Goal: Use online tool/utility: Utilize a website feature to perform a specific function

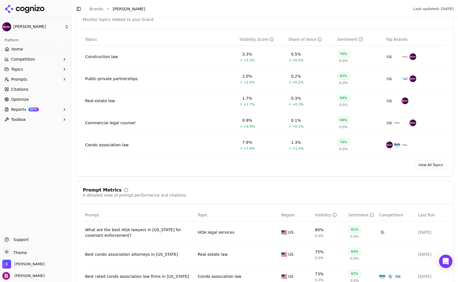
scroll to position [335, 0]
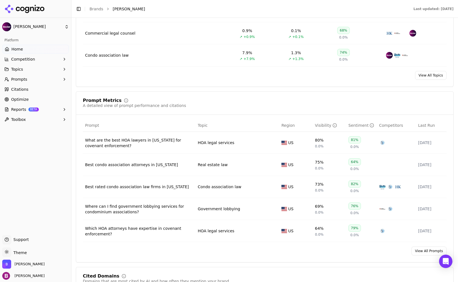
click at [99, 140] on div "What are the best HOA lawyers in [US_STATE] for covenant enforcement?" at bounding box center [139, 142] width 108 height 11
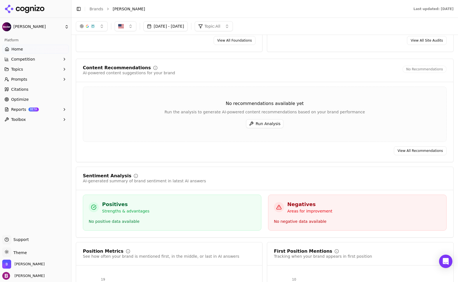
scroll to position [825, 0]
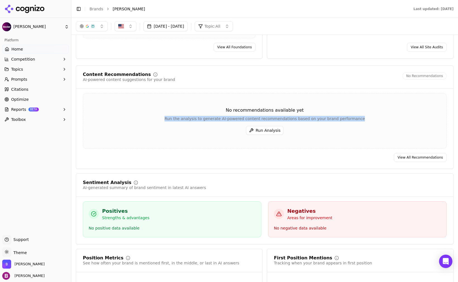
drag, startPoint x: 171, startPoint y: 113, endPoint x: 354, endPoint y: 111, distance: 182.6
click at [354, 116] on div "Run the analysis to generate AI-powered content recommendations based on your b…" at bounding box center [264, 119] width 363 height 6
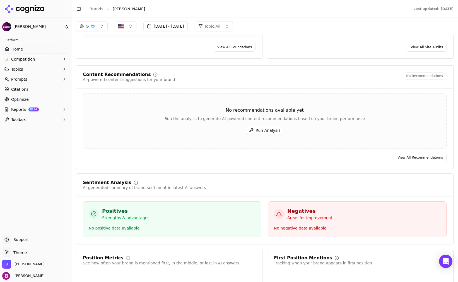
drag, startPoint x: 354, startPoint y: 111, endPoint x: 253, endPoint y: 104, distance: 100.7
click at [253, 107] on div "No recommendations available yet" at bounding box center [264, 110] width 363 height 7
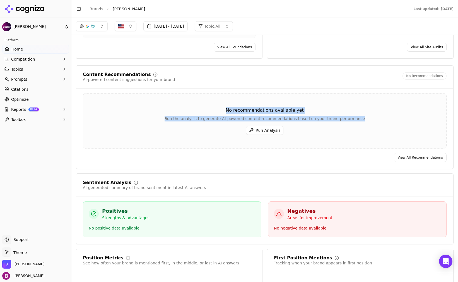
drag, startPoint x: 227, startPoint y: 104, endPoint x: 353, endPoint y: 113, distance: 125.9
click at [353, 113] on div "No recommendations available yet Run the analysis to generate AI-powered conten…" at bounding box center [264, 114] width 363 height 15
click at [272, 107] on div "No recommendations available yet" at bounding box center [264, 110] width 363 height 7
drag, startPoint x: 225, startPoint y: 105, endPoint x: 354, endPoint y: 114, distance: 129.6
click at [354, 114] on div "No recommendations available yet Run the analysis to generate AI-powered conten…" at bounding box center [264, 114] width 363 height 15
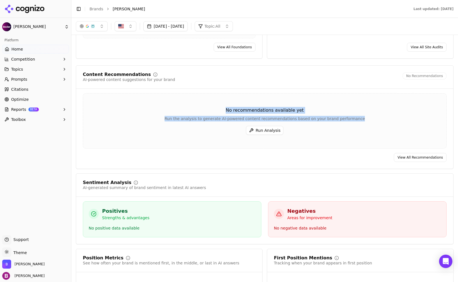
drag, startPoint x: 354, startPoint y: 114, endPoint x: 343, endPoint y: 114, distance: 10.9
click at [343, 116] on div "Run the analysis to generate AI-powered content recommendations based on your b…" at bounding box center [264, 119] width 363 height 6
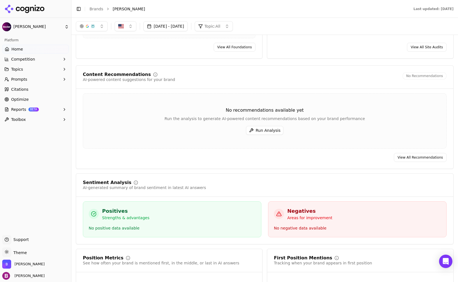
click at [267, 126] on button "Run Analysis" at bounding box center [265, 130] width 38 height 9
click at [330, 159] on div "Content Recommendations AI-powered content suggestions for your brand In Progre…" at bounding box center [265, 117] width 378 height 104
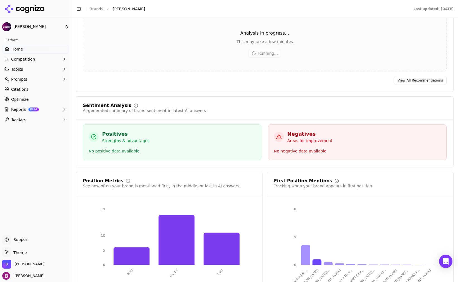
scroll to position [908, 0]
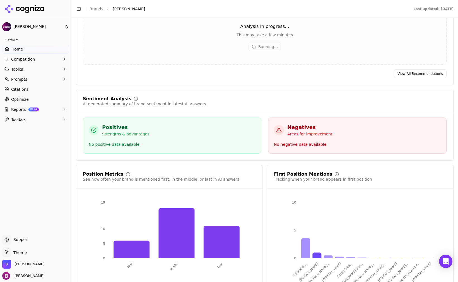
drag, startPoint x: 348, startPoint y: 26, endPoint x: 375, endPoint y: 0, distance: 37.1
click at [348, 26] on div "Analysis in progress... This may take a few minutes" at bounding box center [264, 30] width 363 height 15
drag, startPoint x: 220, startPoint y: 87, endPoint x: 169, endPoint y: 3, distance: 99.3
click at [220, 90] on div "Sentiment Analysis AI-generated summary of brand sentiment in latest AI answers…" at bounding box center [265, 125] width 378 height 71
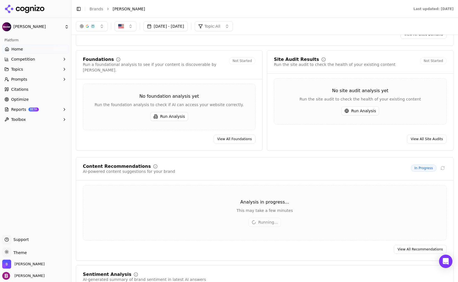
scroll to position [726, 0]
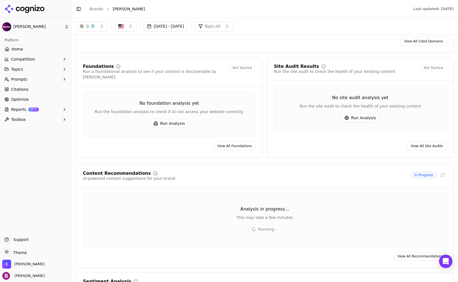
click at [356, 119] on button "Run Analysis" at bounding box center [361, 117] width 38 height 9
click at [179, 119] on button "Run Analysis" at bounding box center [169, 123] width 38 height 9
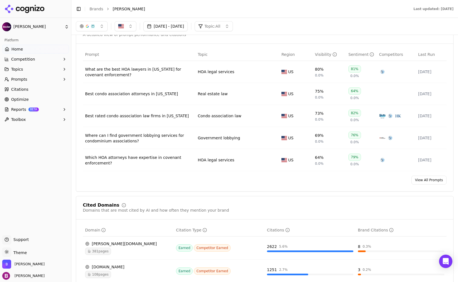
scroll to position [350, 0]
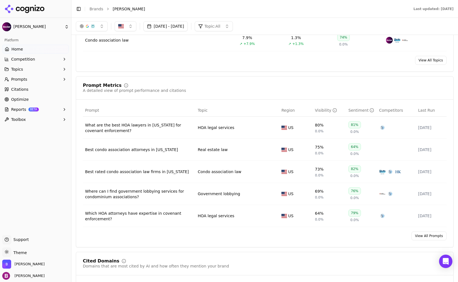
click at [429, 236] on link "View All Prompts" at bounding box center [429, 235] width 35 height 9
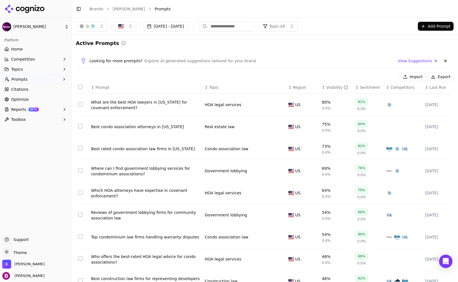
click at [327, 90] on div "Visibility" at bounding box center [338, 88] width 22 height 6
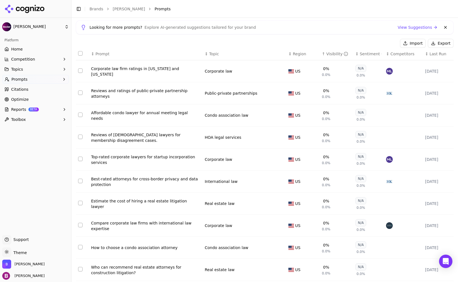
scroll to position [50, 0]
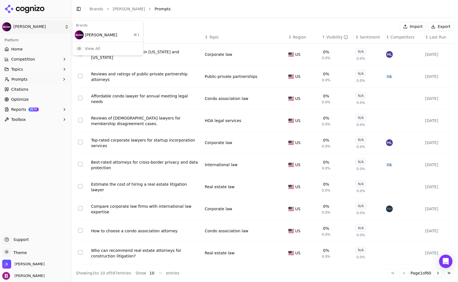
click at [17, 25] on html "Becker Platform Home Competition Topics Prompts Citations Optimize Reports BETA…" at bounding box center [229, 141] width 458 height 282
click at [94, 37] on div "Becker ⌘ 1" at bounding box center [108, 34] width 68 height 11
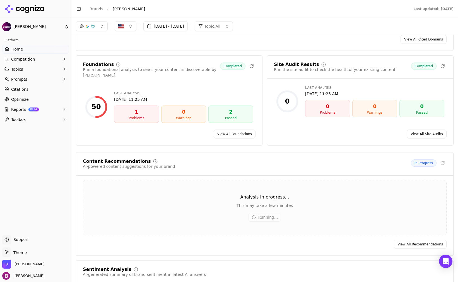
scroll to position [726, 0]
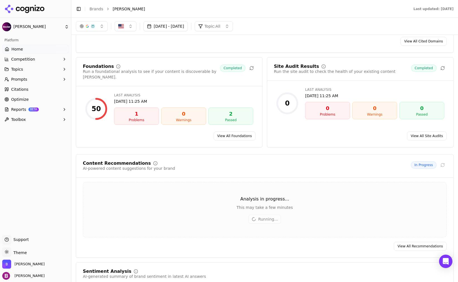
click at [138, 111] on div "1" at bounding box center [137, 114] width 40 height 8
click at [240, 131] on link "View All Foundations" at bounding box center [235, 135] width 42 height 9
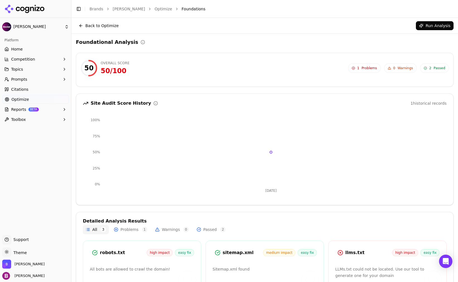
click at [365, 62] on div "50 Overall Score 50 / 100 1 Problems 0 Warnings 2 Passed" at bounding box center [265, 68] width 368 height 17
click at [365, 66] on span "1 Problems" at bounding box center [364, 67] width 33 height 9
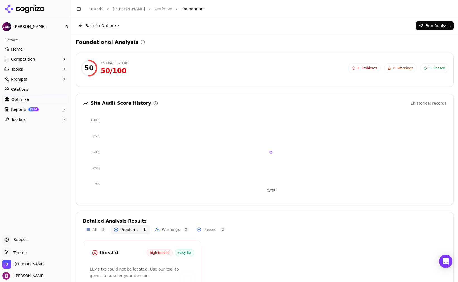
click at [15, 48] on span "Home" at bounding box center [16, 49] width 11 height 6
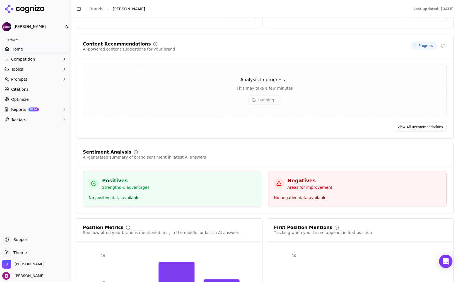
scroll to position [865, 0]
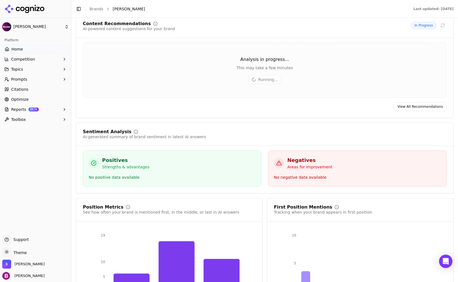
drag, startPoint x: 220, startPoint y: 111, endPoint x: 231, endPoint y: 94, distance: 20.9
click at [220, 111] on div "Content Recommendations AI-powered content suggestions for your brand In Progre…" at bounding box center [265, 67] width 378 height 104
